Goal: Navigation & Orientation: Find specific page/section

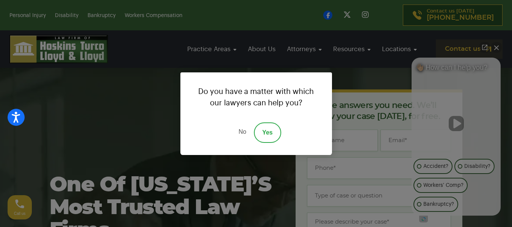
click at [267, 132] on link "Yes" at bounding box center [267, 132] width 27 height 20
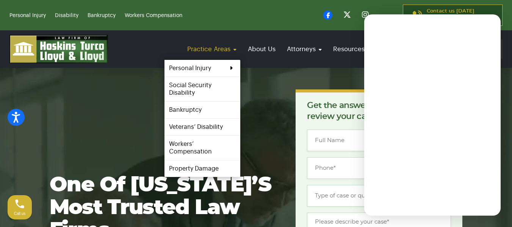
click at [221, 53] on link "Practice Areas" at bounding box center [211, 49] width 57 height 22
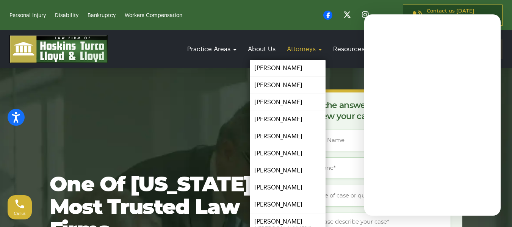
click at [290, 56] on link "Attorneys" at bounding box center [304, 49] width 42 height 22
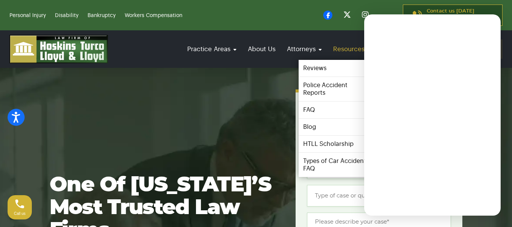
click at [339, 60] on link "Resources" at bounding box center [351, 49] width 45 height 22
